Goal: Transaction & Acquisition: Purchase product/service

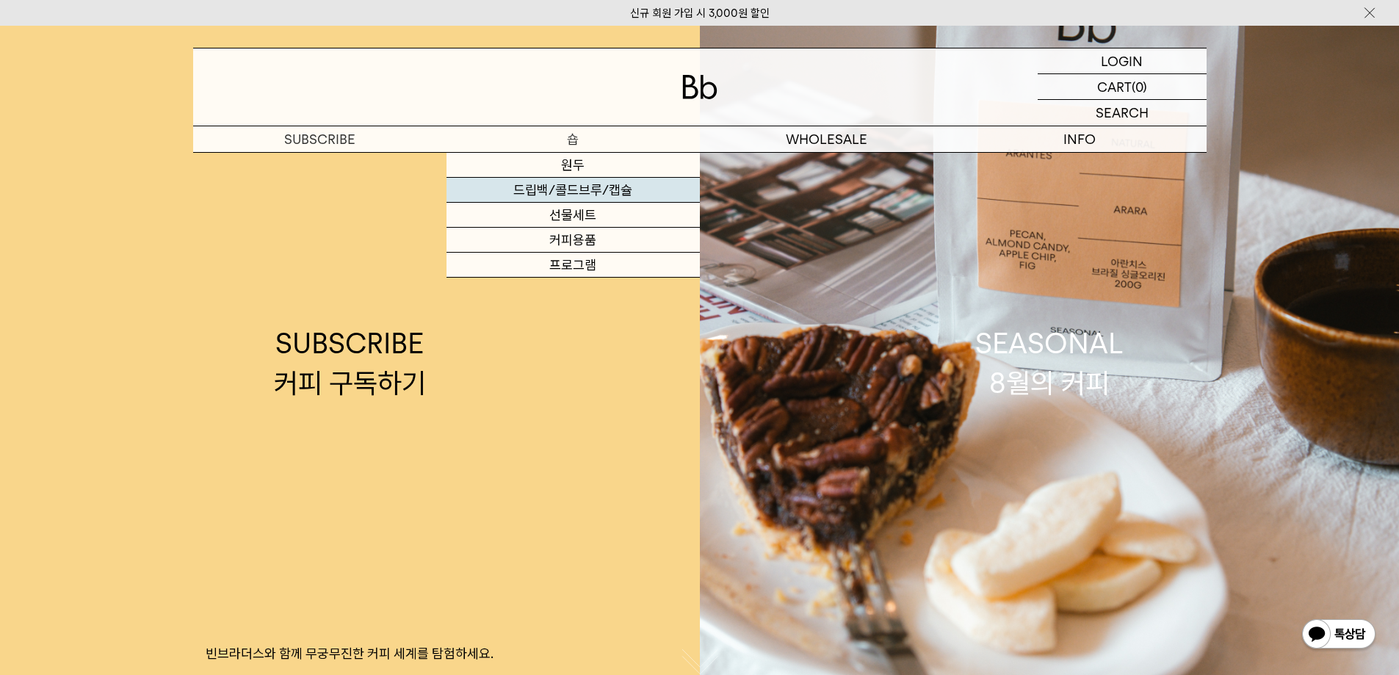
click at [576, 190] on link "드립백/콜드브루/캡슐" at bounding box center [573, 190] width 253 height 25
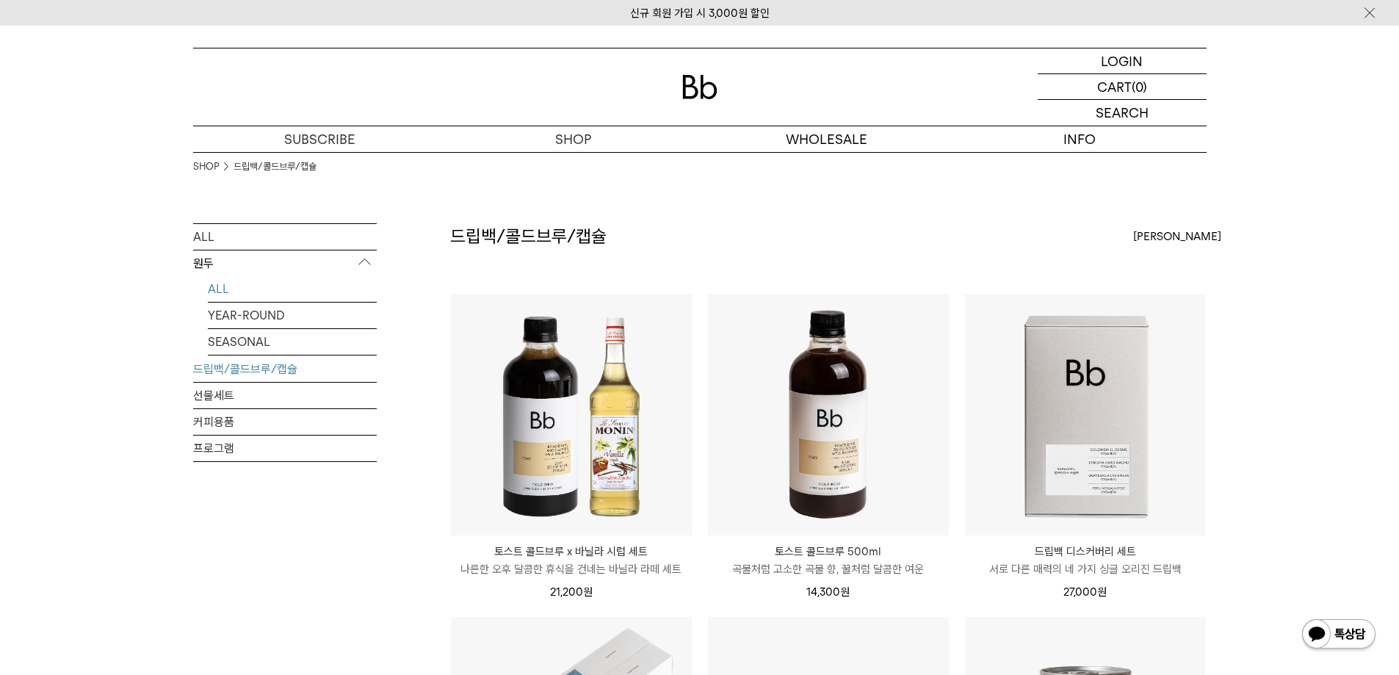
click at [223, 289] on link "ALL" at bounding box center [292, 289] width 169 height 26
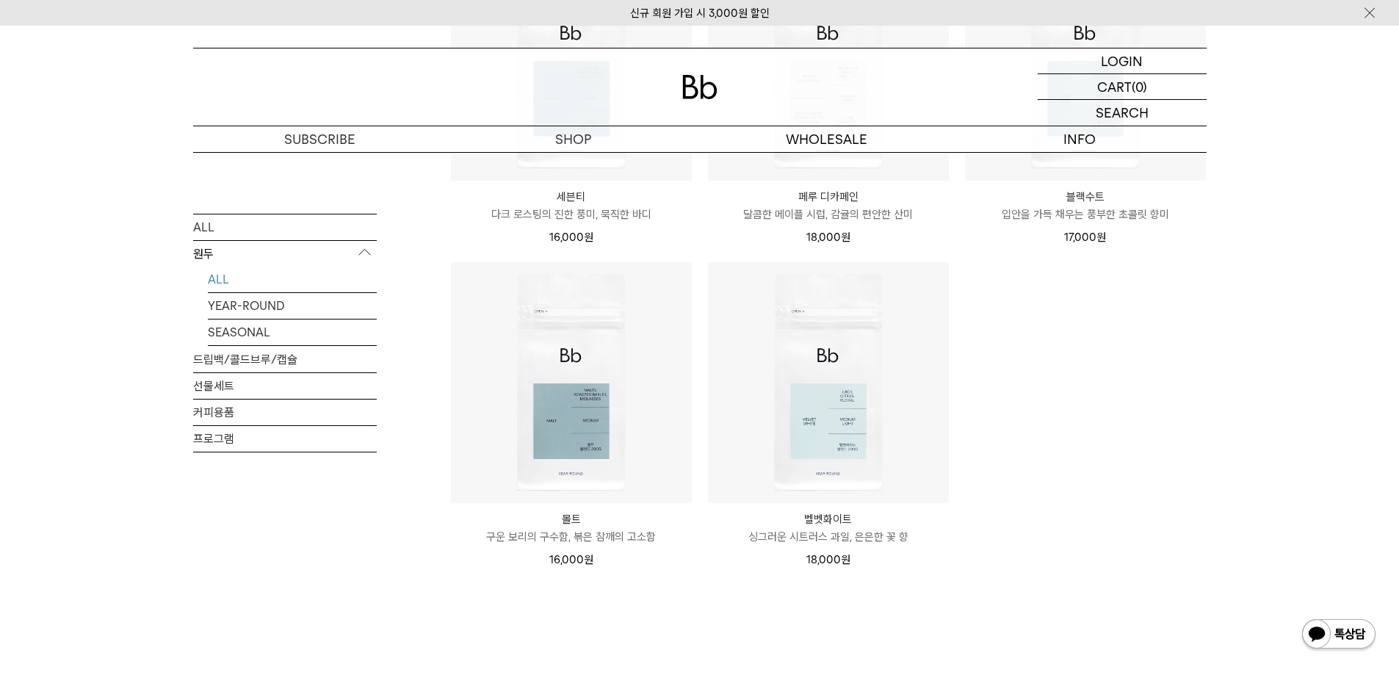
scroll to position [1028, 0]
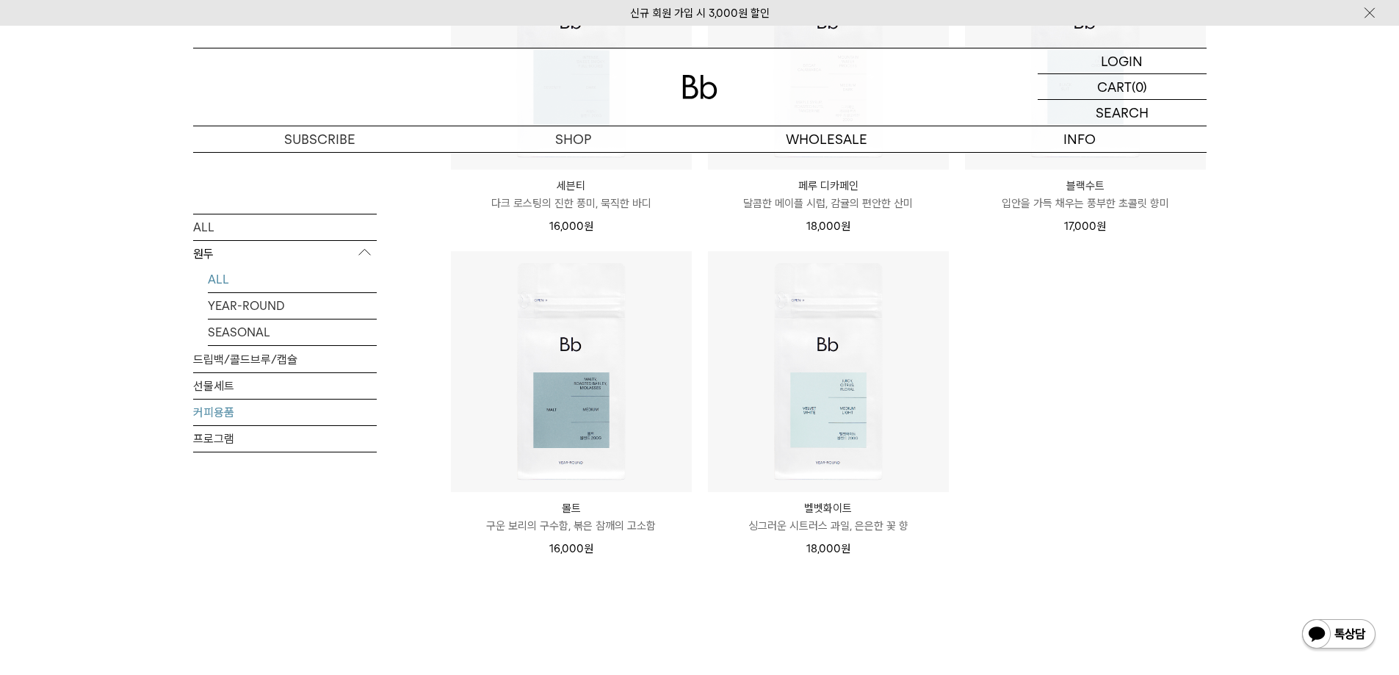
click at [198, 413] on link "커피용품" at bounding box center [285, 412] width 184 height 26
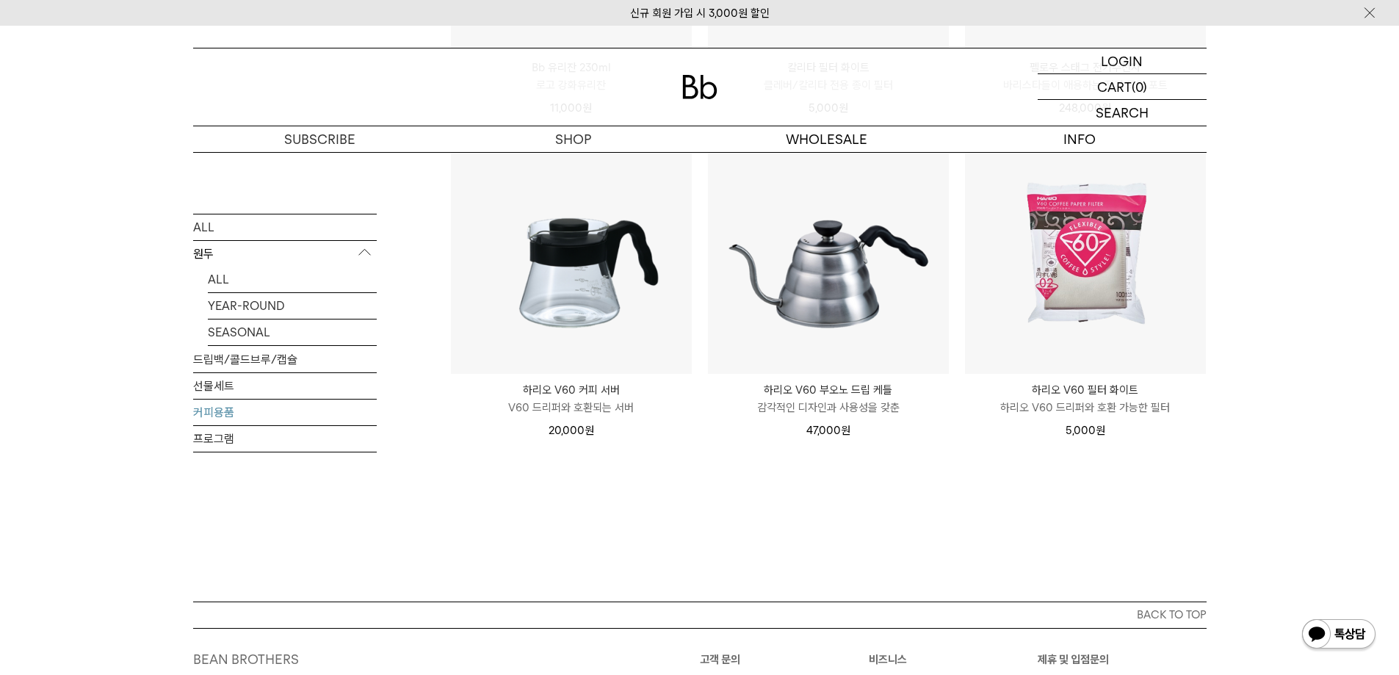
scroll to position [470, 0]
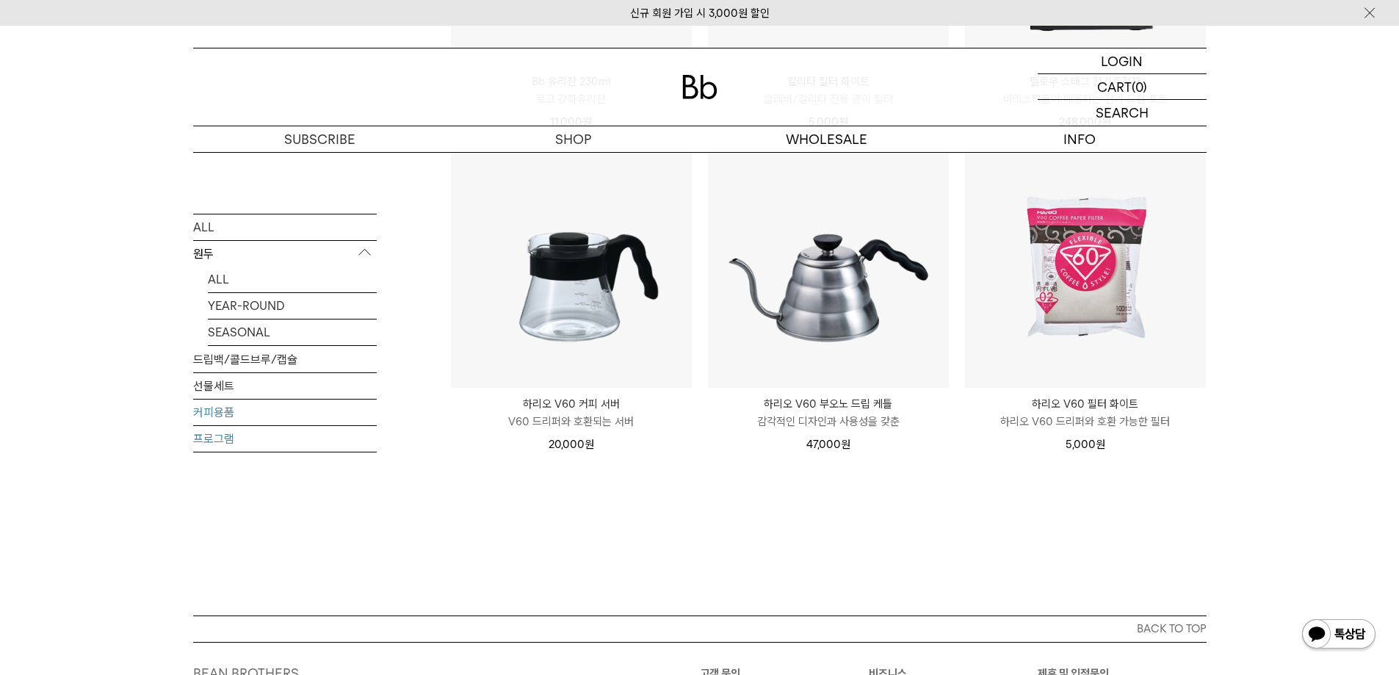
click at [199, 444] on link "프로그램" at bounding box center [285, 438] width 184 height 26
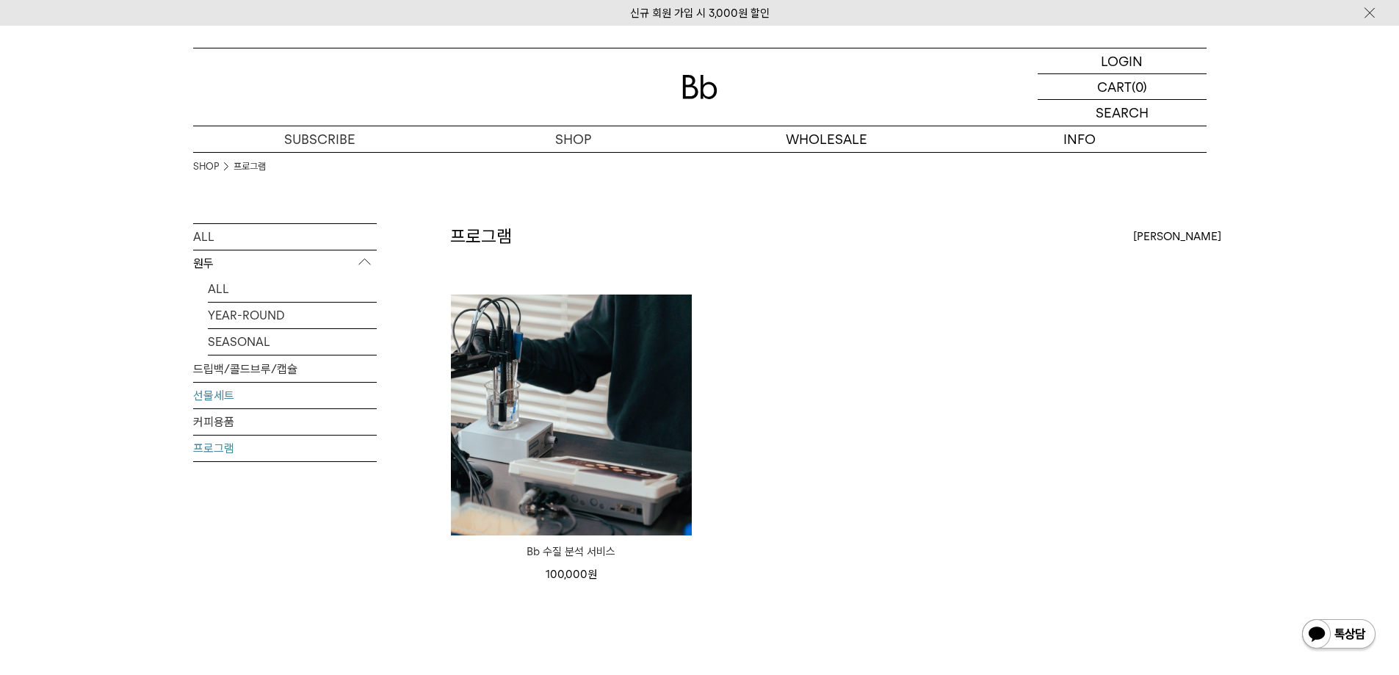
click at [225, 397] on link "선물세트" at bounding box center [285, 396] width 184 height 26
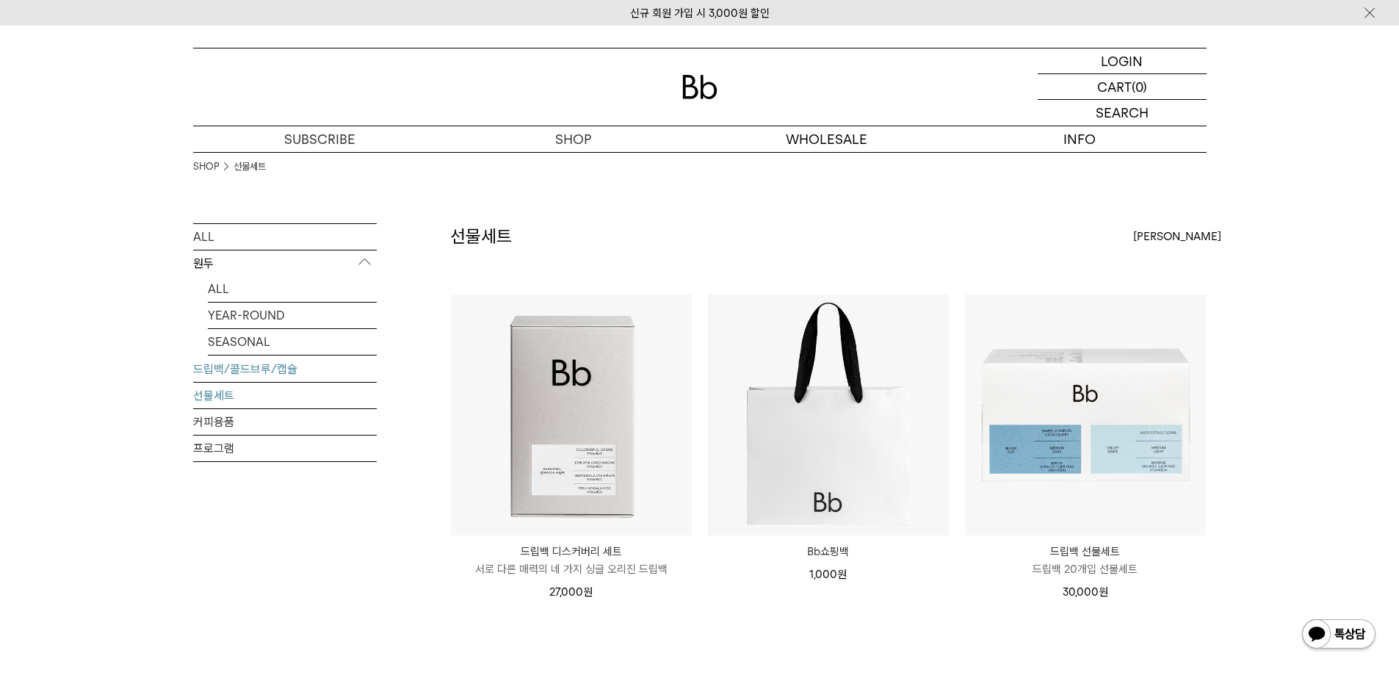
click at [267, 369] on link "드립백/콜드브루/캡슐" at bounding box center [285, 369] width 184 height 26
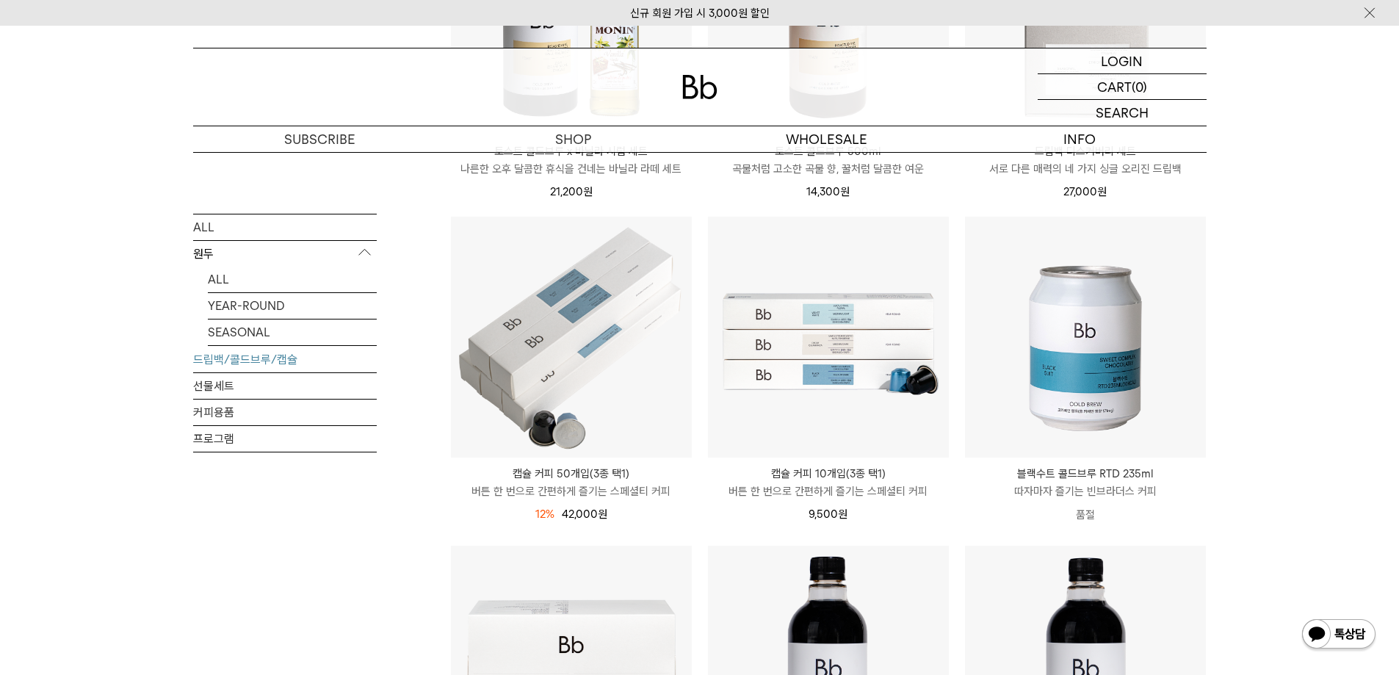
scroll to position [367, 0]
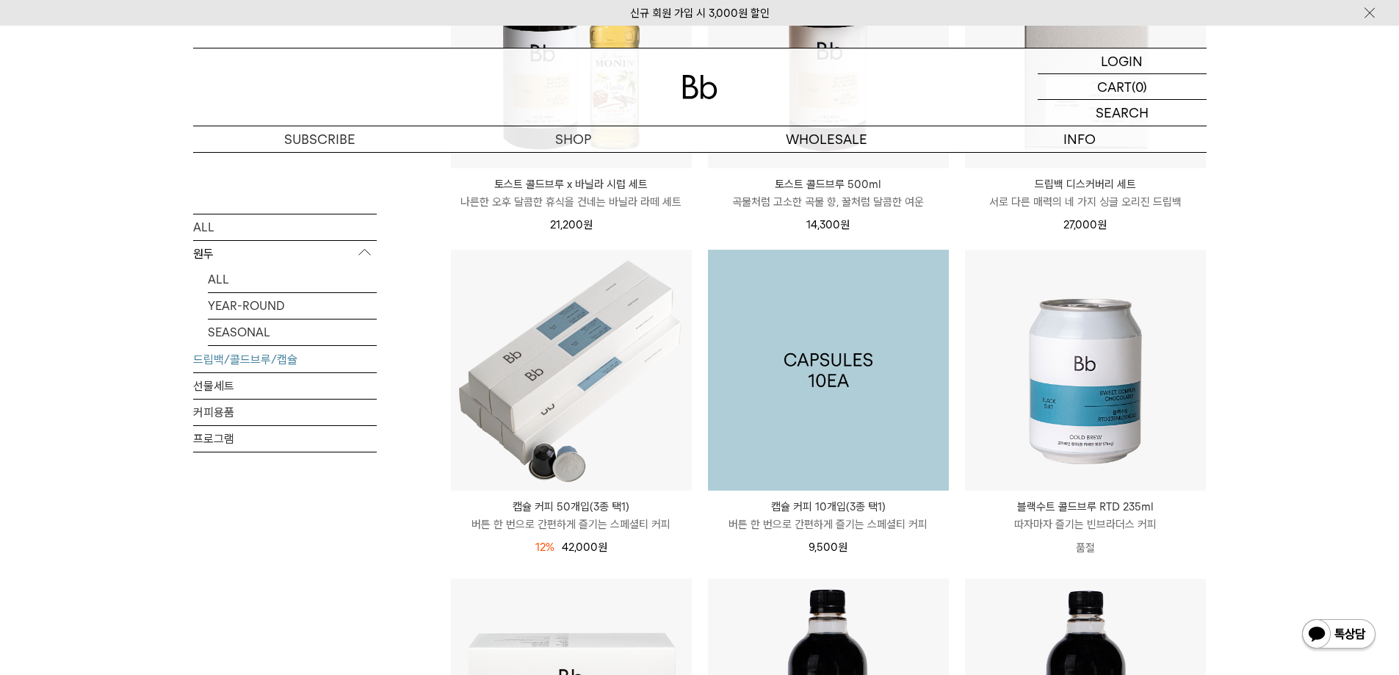
click at [830, 399] on img at bounding box center [828, 370] width 241 height 241
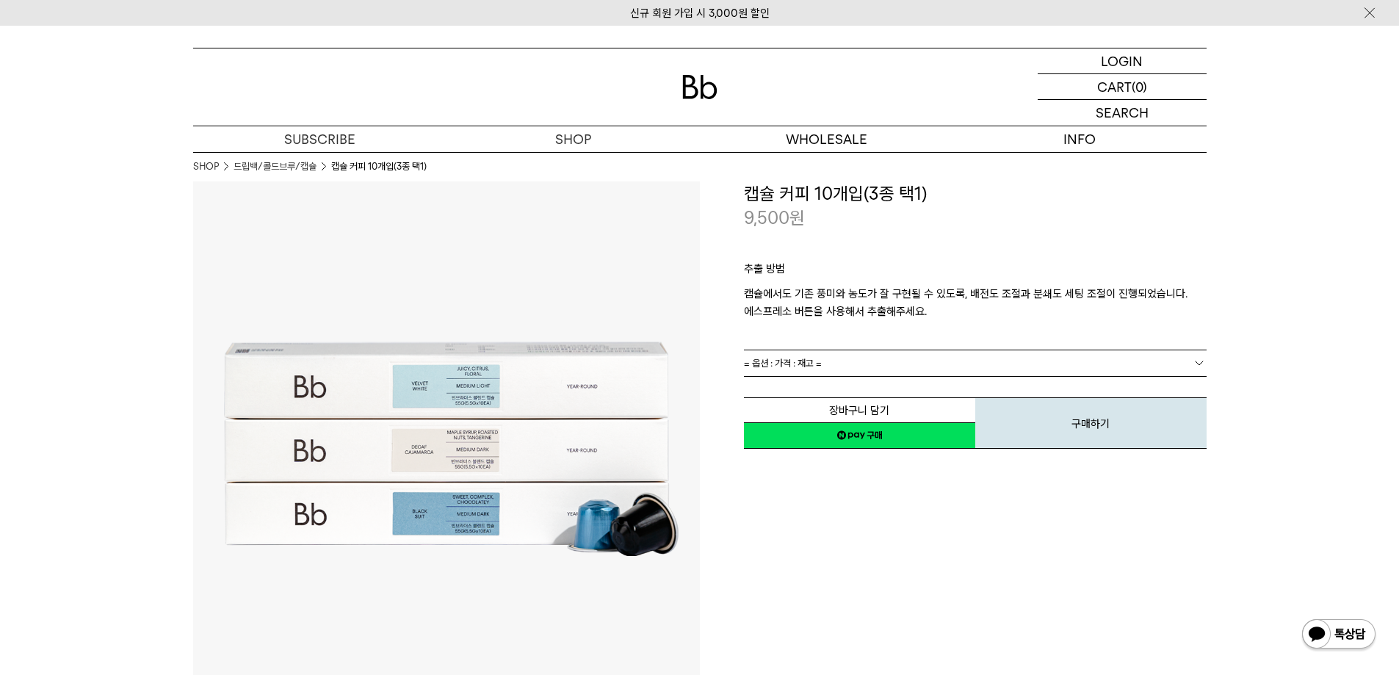
click at [1194, 378] on div "장바구니 담기 찜하기 NAVER 네이버 ID로 간편구매 네이버페이 네이버페이 구매하기 찜하기 이전 이벤트 네이버페이 다음 구매하기" at bounding box center [975, 412] width 463 height 75
click at [1194, 363] on b at bounding box center [1199, 362] width 15 height 15
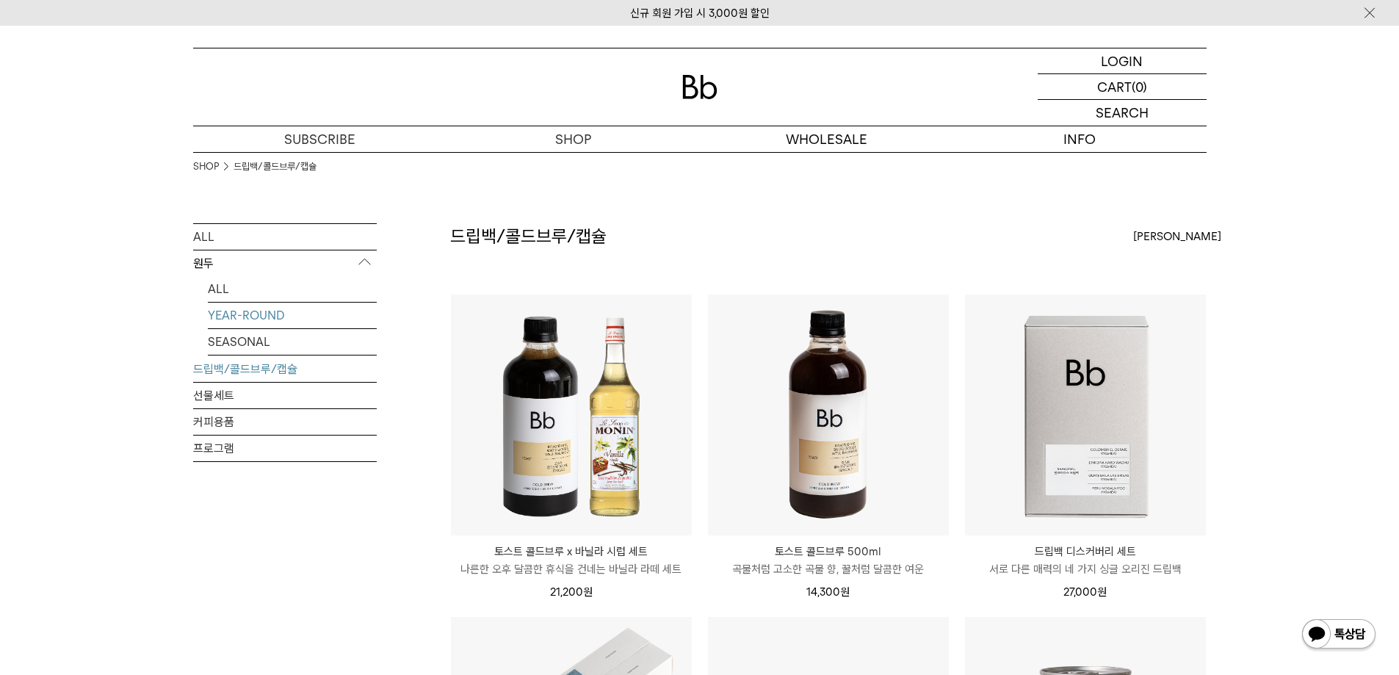
click at [256, 314] on link "YEAR-ROUND" at bounding box center [292, 316] width 169 height 26
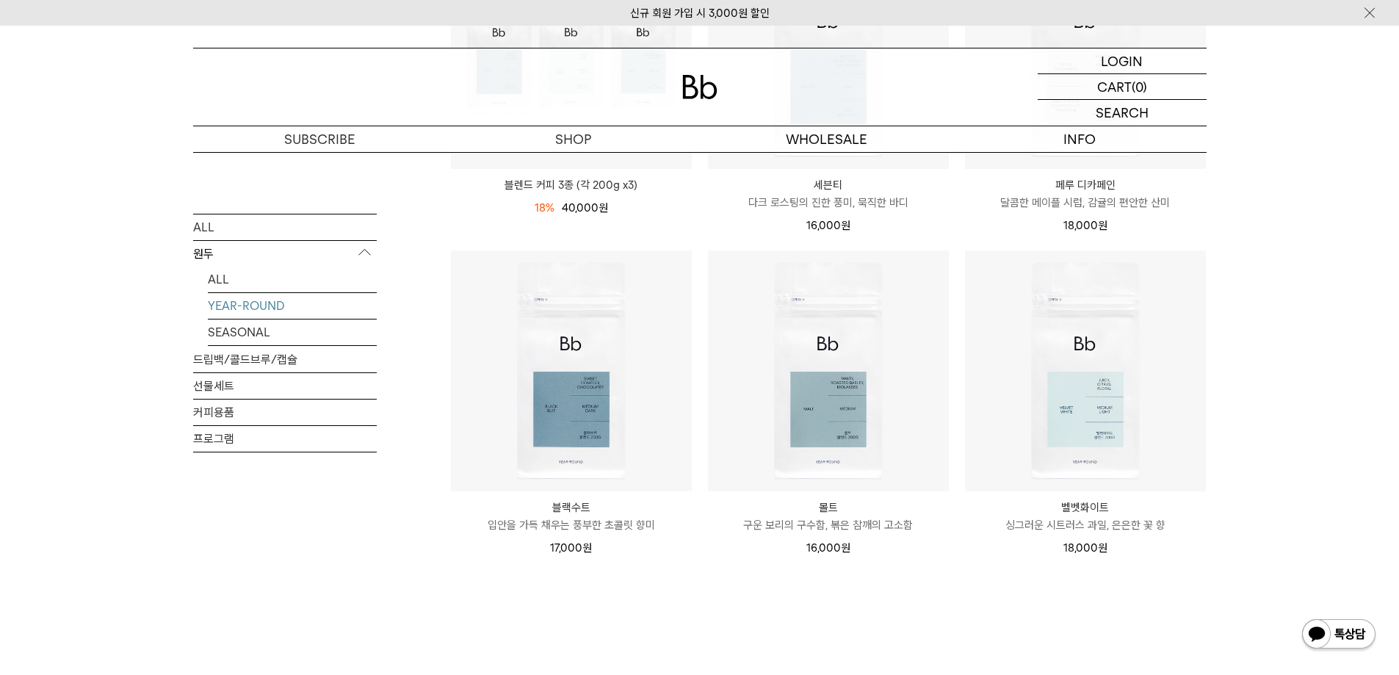
scroll to position [367, 0]
